Goal: Find specific fact: Find specific fact

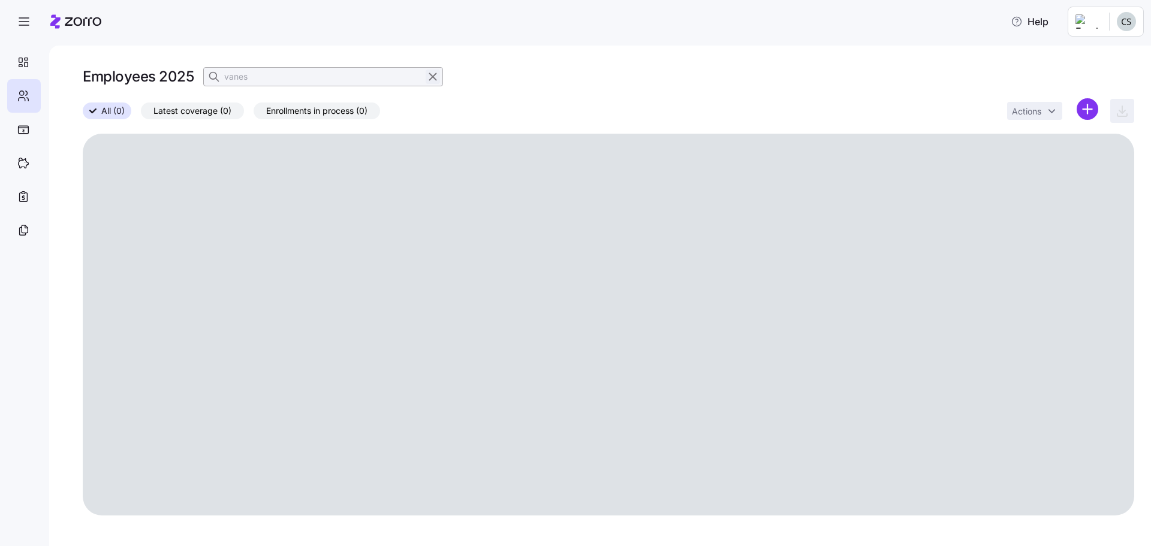
click at [436, 76] on icon "button" at bounding box center [432, 77] width 13 height 14
click at [215, 77] on icon "button" at bounding box center [215, 77] width 12 height 12
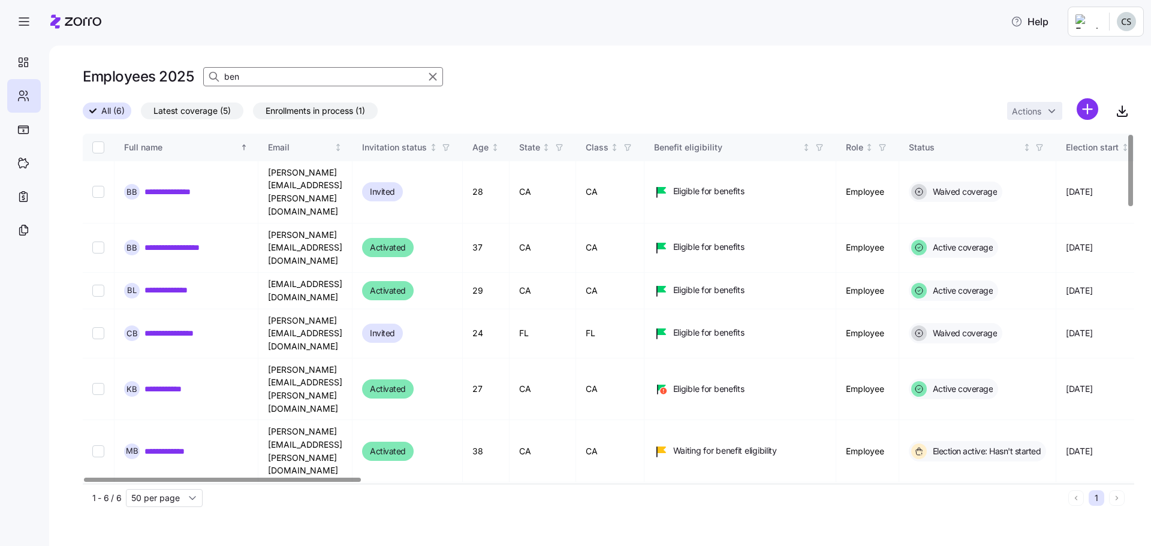
type input "ben"
click at [155, 383] on link "**********" at bounding box center [170, 389] width 53 height 12
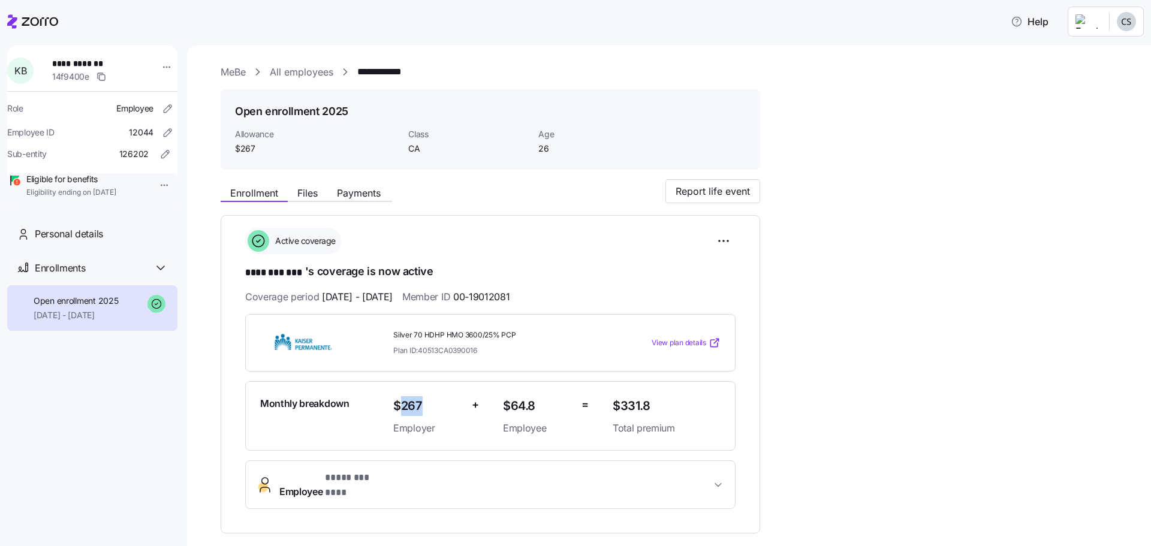
drag, startPoint x: 424, startPoint y: 404, endPoint x: 401, endPoint y: 406, distance: 22.9
click at [401, 406] on span "$267" at bounding box center [427, 406] width 69 height 20
copy span "267"
